Goal: Task Accomplishment & Management: Use online tool/utility

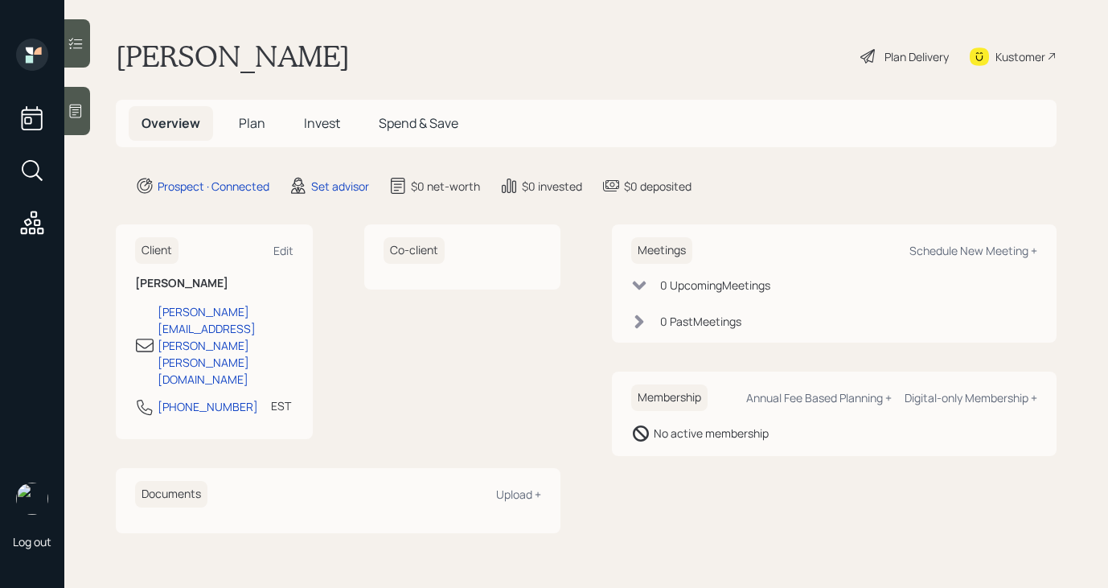
click at [67, 111] on div at bounding box center [77, 111] width 26 height 48
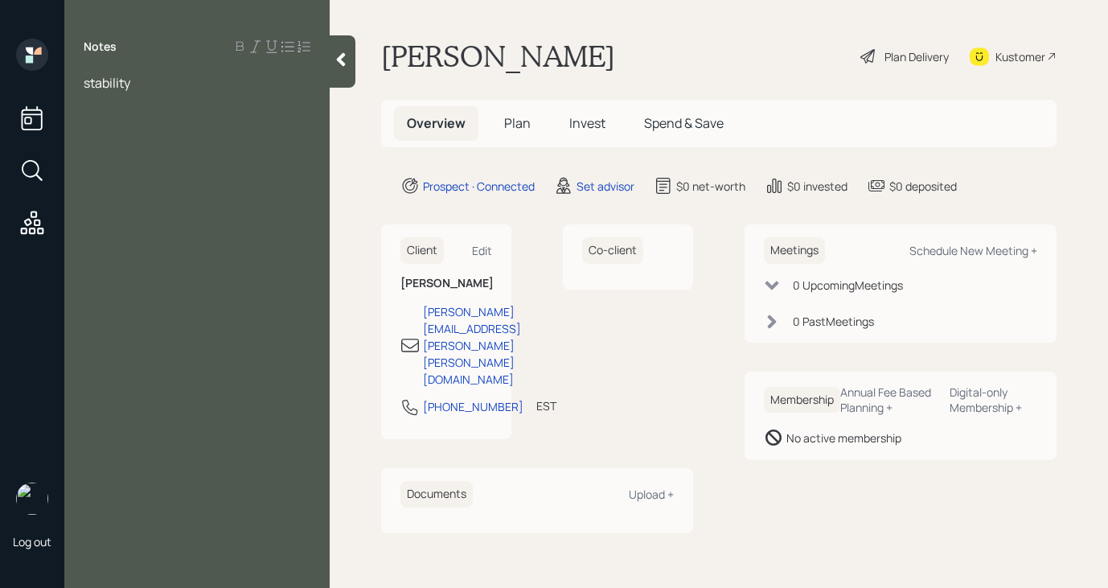
click at [84, 84] on span "stability" at bounding box center [107, 83] width 47 height 18
click at [249, 96] on div at bounding box center [197, 101] width 227 height 18
click at [216, 87] on div "fanicsl stability" at bounding box center [197, 83] width 227 height 18
click at [166, 117] on div at bounding box center [197, 118] width 227 height 18
click at [144, 140] on div "widow" at bounding box center [197, 136] width 227 height 18
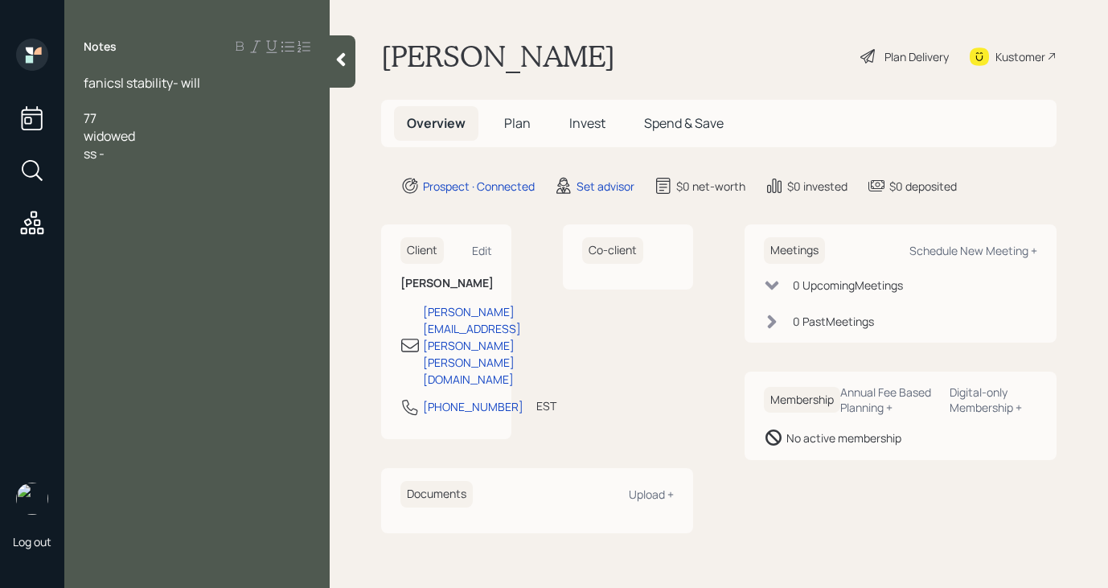
click at [155, 141] on div "widowed" at bounding box center [197, 136] width 227 height 18
click at [143, 157] on div "ss -" at bounding box center [197, 154] width 227 height 18
drag, startPoint x: 191, startPoint y: 175, endPoint x: 66, endPoint y: 185, distance: 125.0
click at [66, 185] on div "fanicsl stability- will 77 widowed ss - 930/M teachers' retiemr -" at bounding box center [196, 136] width 265 height 124
click at [284, 187] on div at bounding box center [197, 189] width 227 height 18
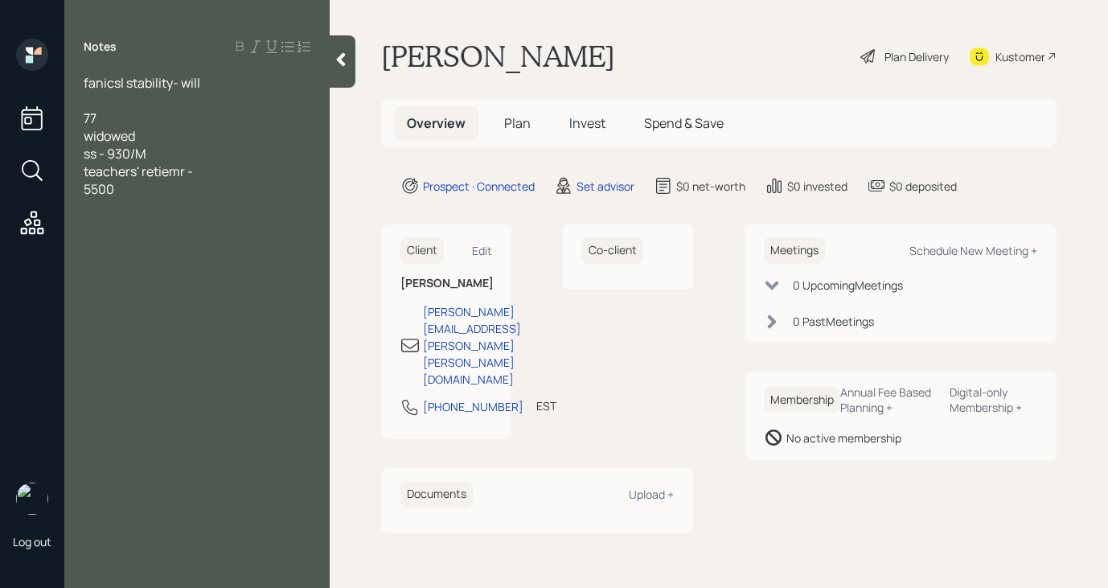
drag, startPoint x: 204, startPoint y: 174, endPoint x: 76, endPoint y: 168, distance: 128.8
click at [76, 168] on div "fanicsl stability- will 77 widowed ss - 930/M teachers' retiemr - 5500" at bounding box center [196, 136] width 265 height 124
click at [90, 173] on span "5500" at bounding box center [99, 171] width 31 height 18
click at [195, 171] on div "pension- 5500" at bounding box center [197, 171] width 227 height 18
click at [102, 261] on span "9=75K" at bounding box center [103, 260] width 39 height 18
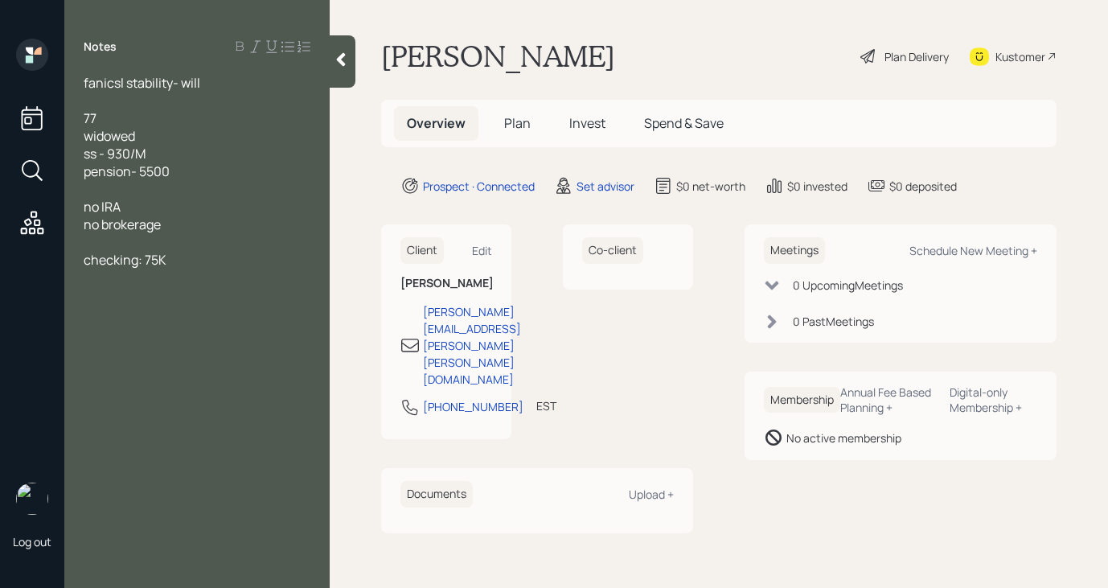
click at [232, 269] on div "Notes fanicsl stability- will 77 widowed ss - 930/M pension- 5500 no IRA no bro…" at bounding box center [196, 304] width 265 height 530
click at [221, 263] on div "checking: 75K" at bounding box center [197, 260] width 227 height 18
click at [178, 332] on span "value home 17%K" at bounding box center [134, 331] width 101 height 18
click at [212, 326] on div "value home 175K" at bounding box center [197, 331] width 227 height 18
click at [257, 334] on div "value home 175K" at bounding box center [197, 331] width 227 height 18
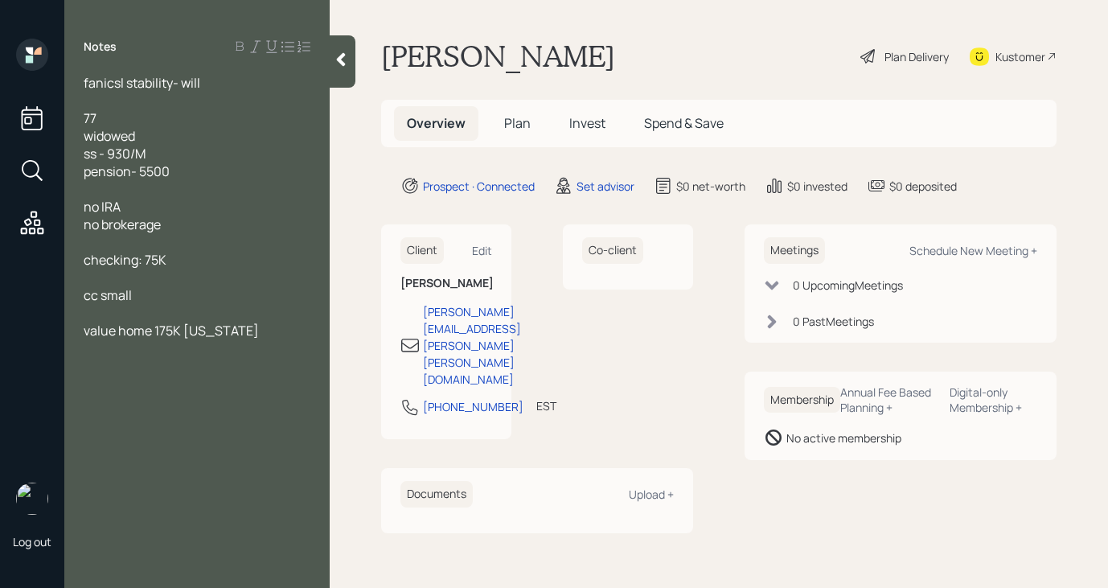
click at [246, 335] on div "value home 175K [US_STATE]" at bounding box center [197, 331] width 227 height 18
click at [90, 170] on span "pension- 5500" at bounding box center [127, 171] width 86 height 18
